Goal: Check status

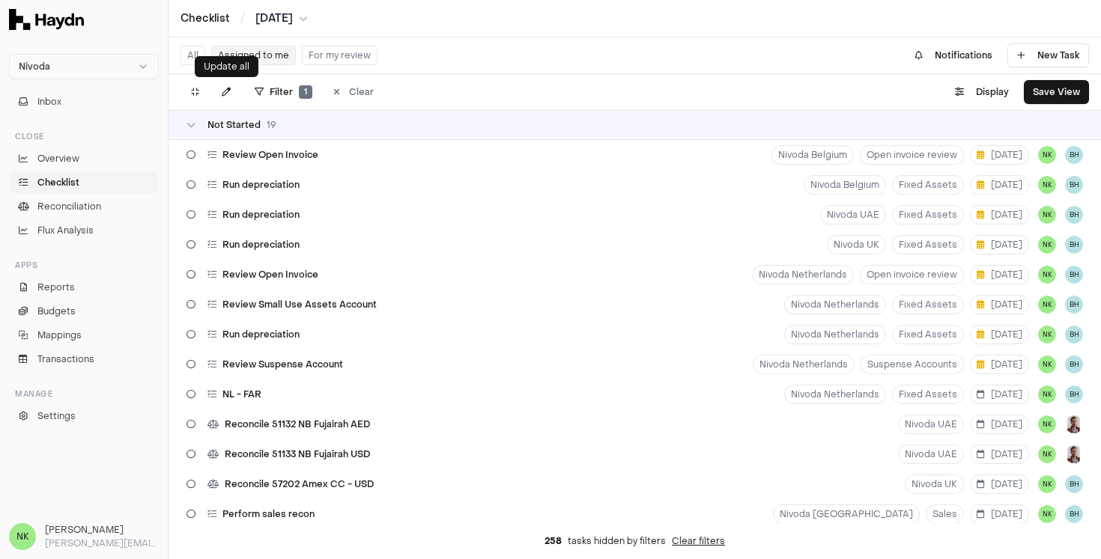
scroll to position [395, 0]
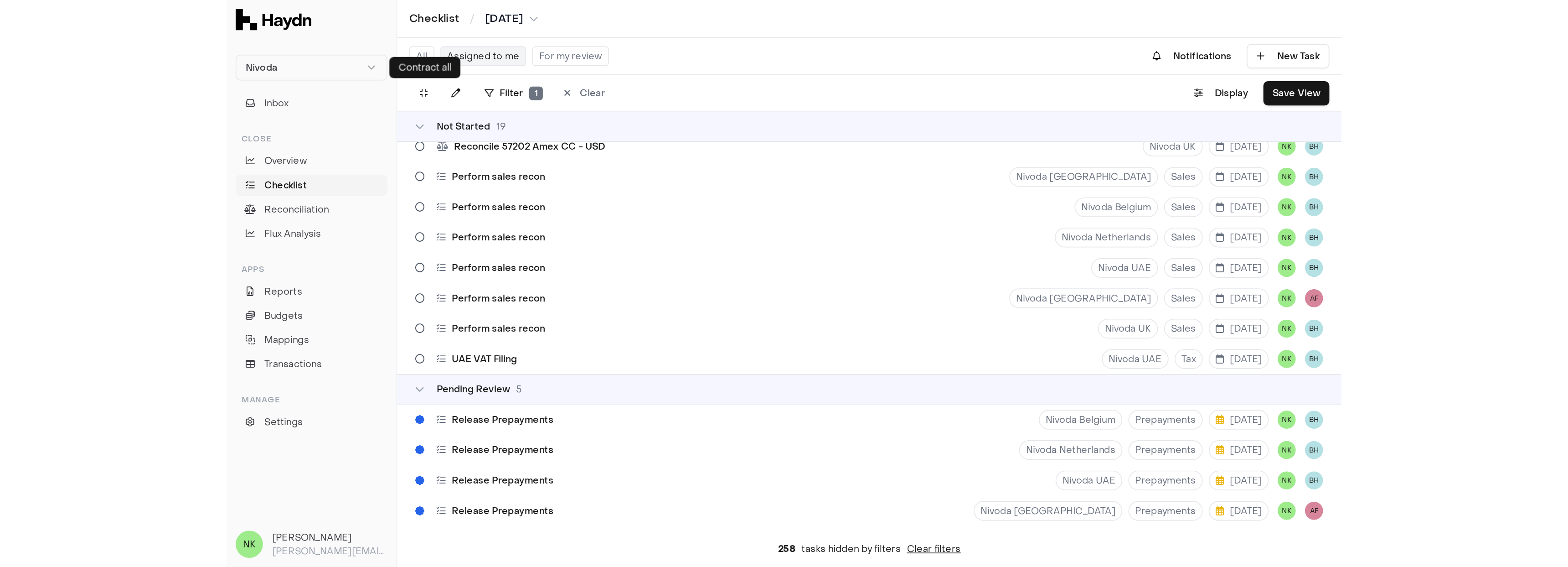
scroll to position [241, 0]
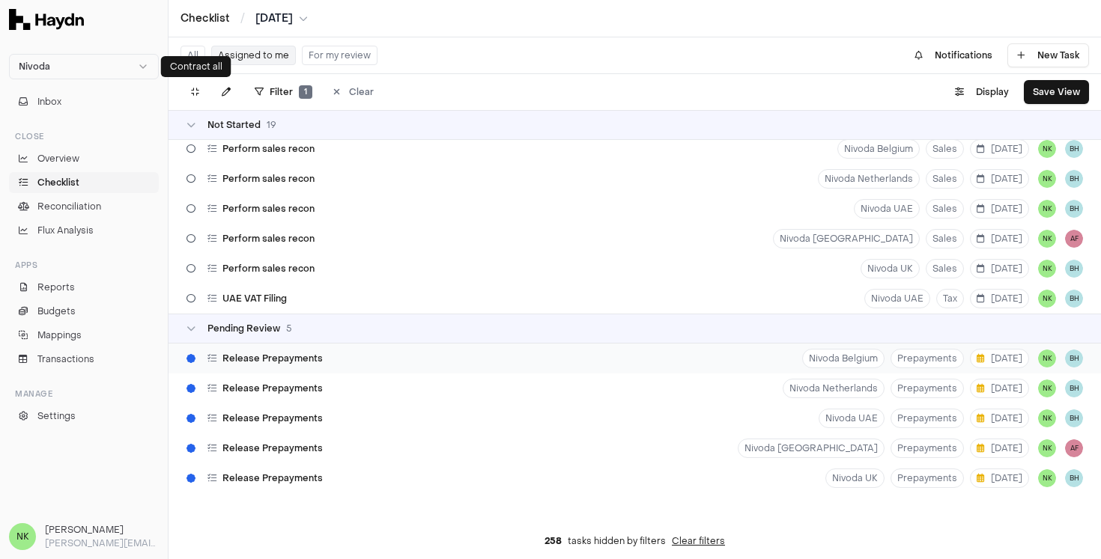
click at [444, 353] on div "Release Prepayments Nivoda Belgium Prepayments 1 Sep NK BH" at bounding box center [634, 359] width 932 height 30
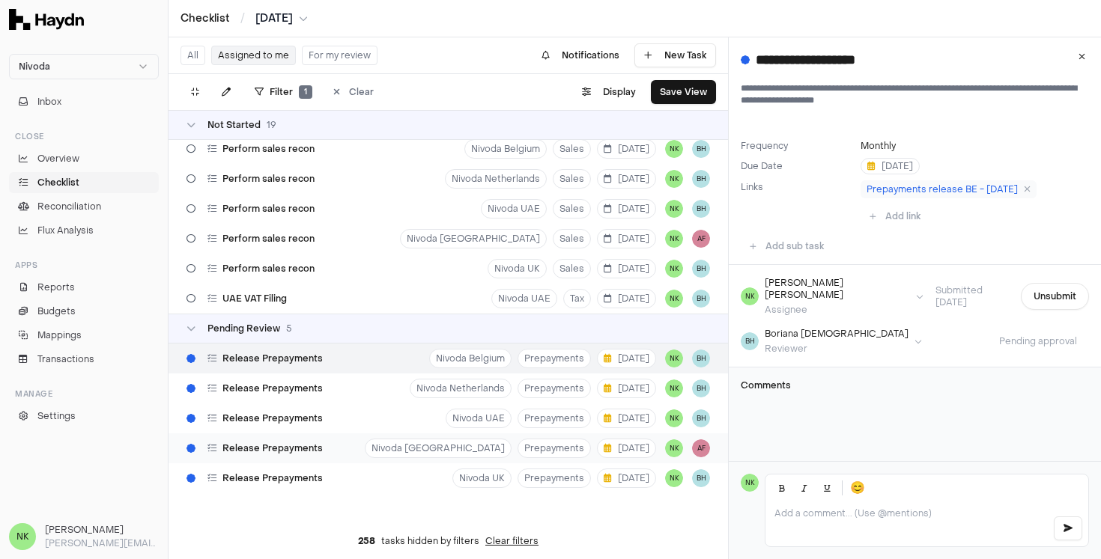
click at [359, 448] on div "Release Prepayments Nivoda South Africa Prepayments 1 Sep NK AF" at bounding box center [447, 449] width 559 height 30
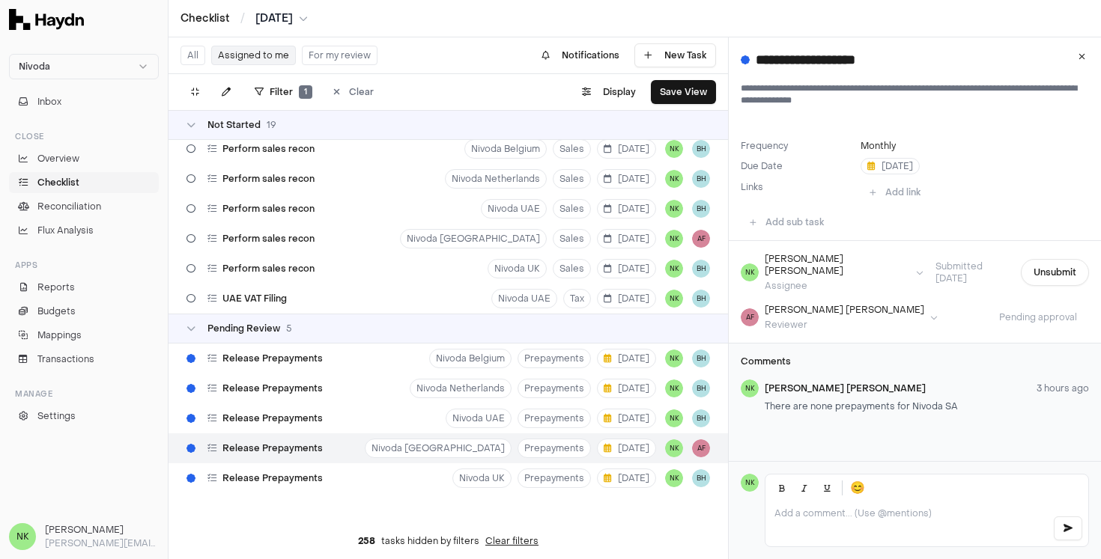
click at [801, 401] on p "There are none prepayments for Nivoda SA" at bounding box center [927, 407] width 324 height 12
copy p "There are none prepayments for Nivoda SA"
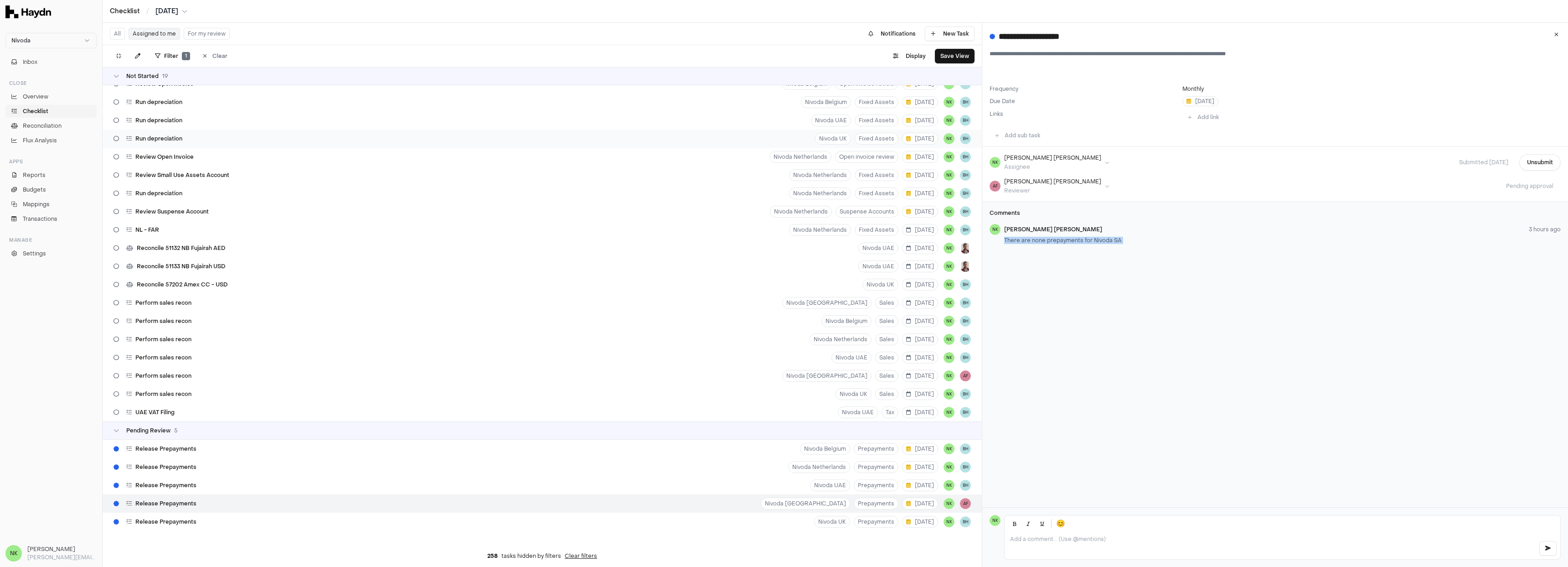
scroll to position [15, 0]
